Goal: Navigation & Orientation: Find specific page/section

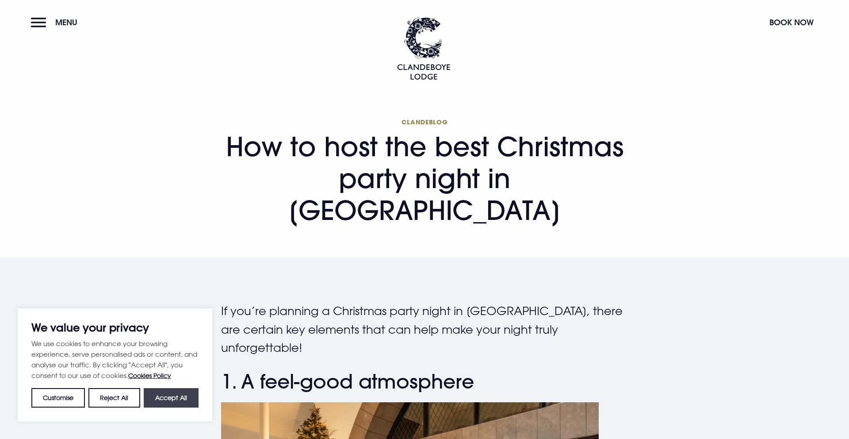
click at [169, 401] on button "Accept All" at bounding box center [171, 397] width 55 height 19
checkbox input "true"
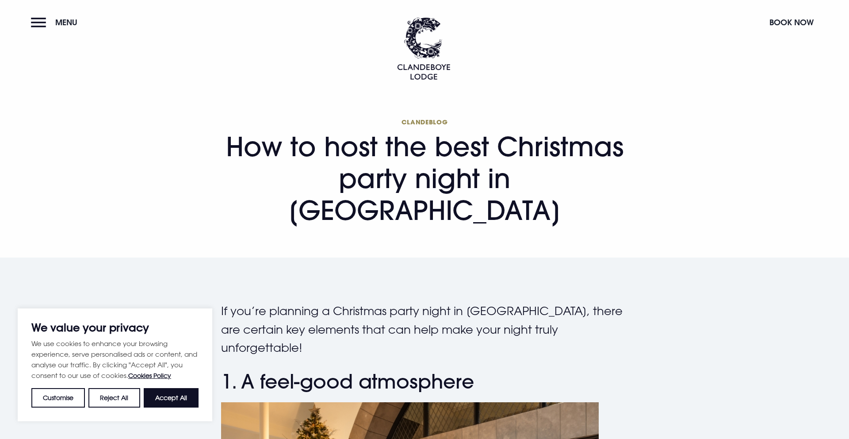
checkbox input "true"
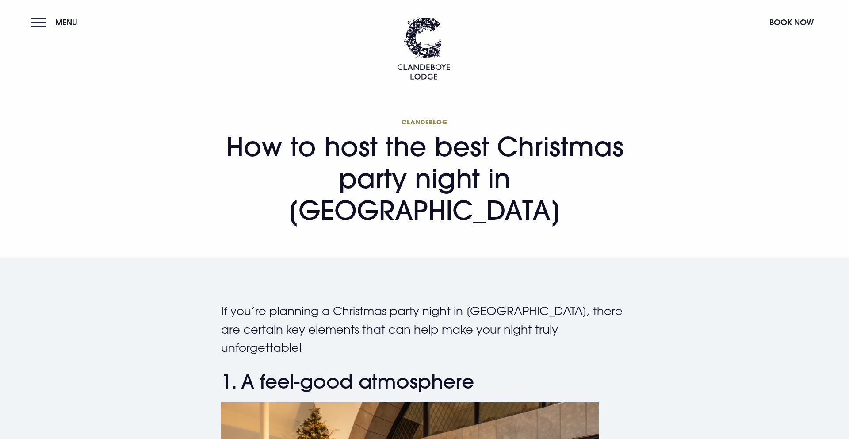
click at [44, 19] on button "Menu" at bounding box center [56, 22] width 51 height 19
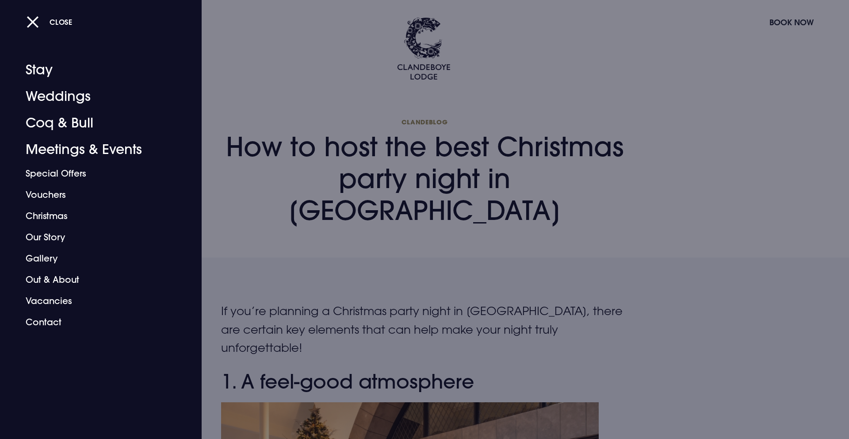
click at [250, 204] on div at bounding box center [424, 219] width 849 height 439
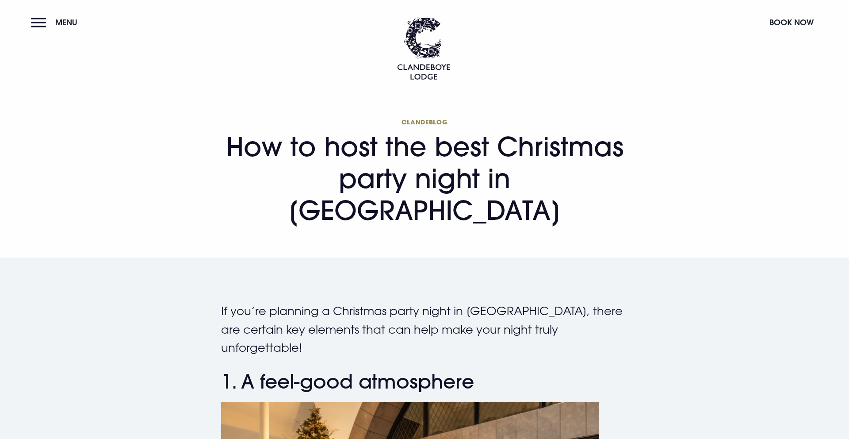
drag, startPoint x: 394, startPoint y: 66, endPoint x: 454, endPoint y: 77, distance: 61.7
click at [442, 75] on header "Menu Book Now" at bounding box center [424, 40] width 849 height 80
